Goal: Check status

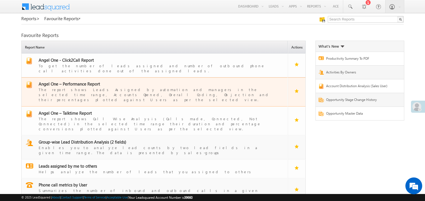
click at [67, 81] on span "Angel One – Performance Report" at bounding box center [69, 84] width 61 height 6
